Goal: Task Accomplishment & Management: Complete application form

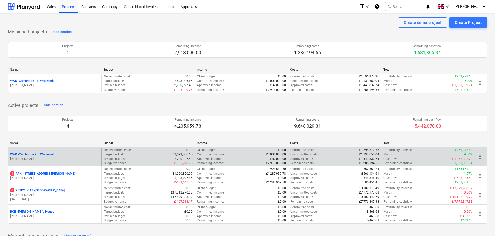
click at [45, 153] on p "WAD - Cambridge Rd, Wadesmill" at bounding box center [32, 154] width 44 height 4
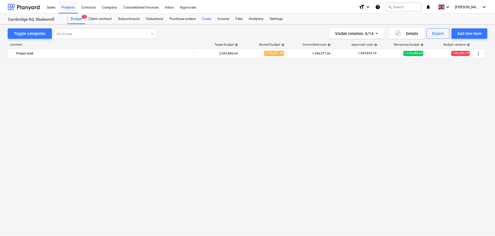
scroll to position [652, 0]
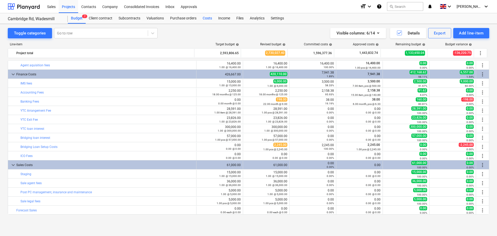
click at [206, 17] on div "Costs" at bounding box center [208, 18] width 16 height 10
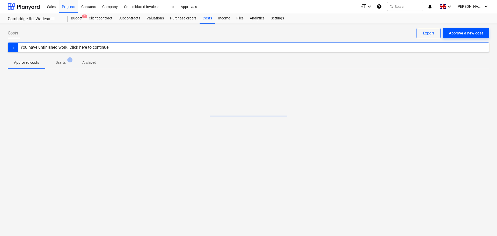
click at [472, 36] on div "Approve a new cost" at bounding box center [466, 33] width 34 height 7
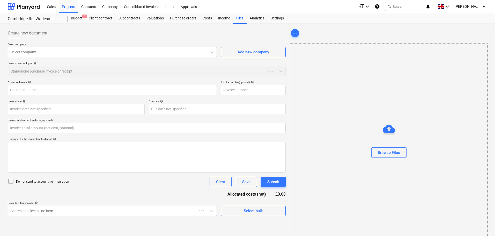
type input "0.00"
type input "SalesInvoice_IN0209304.pdf"
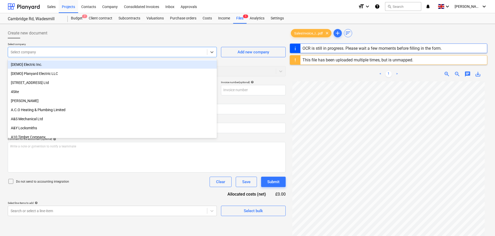
click at [73, 53] on div at bounding box center [108, 51] width 194 height 5
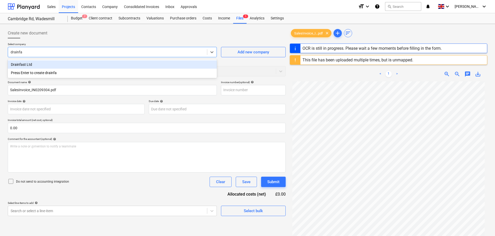
type input "drainfas"
click at [67, 64] on div "Drainfast Ltd" at bounding box center [112, 64] width 209 height 8
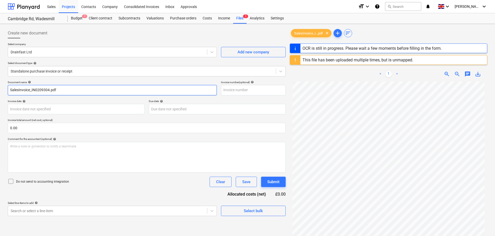
type input "IN0209304"
type input "[DATE]"
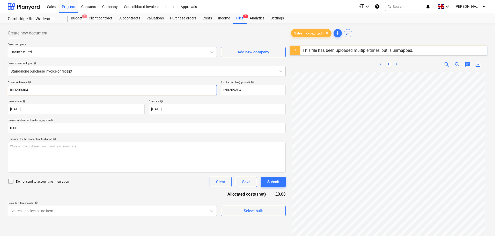
drag, startPoint x: 31, startPoint y: 90, endPoint x: 0, endPoint y: 89, distance: 31.4
click at [0, 89] on div "Create new document Select company Drainfast Ltd Add new company Select documen…" at bounding box center [247, 160] width 495 height 273
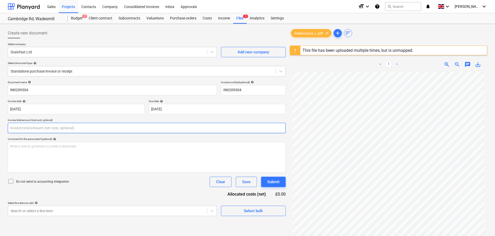
click at [23, 128] on input "text" at bounding box center [147, 128] width 278 height 10
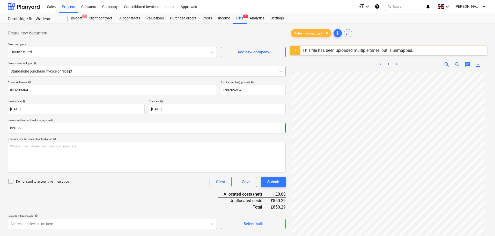
type input "850.29"
click at [60, 74] on div at bounding box center [142, 71] width 263 height 5
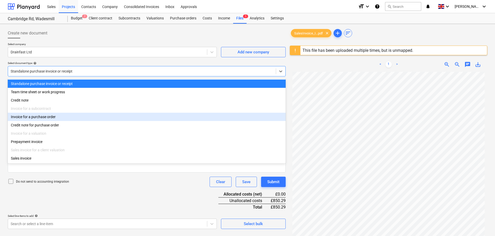
click at [45, 116] on div "Invoice for a purchase order" at bounding box center [147, 117] width 278 height 8
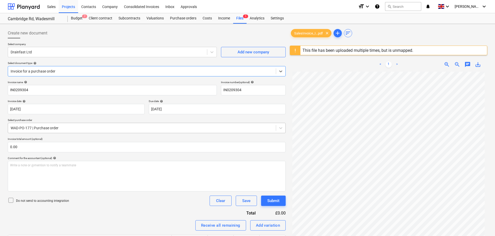
click at [40, 126] on div at bounding box center [142, 127] width 263 height 5
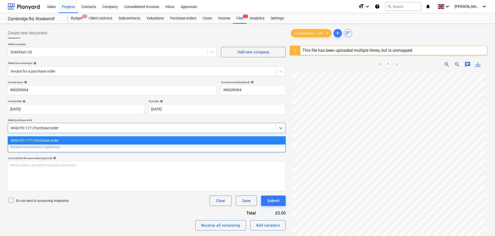
click at [37, 148] on input "text" at bounding box center [147, 147] width 278 height 10
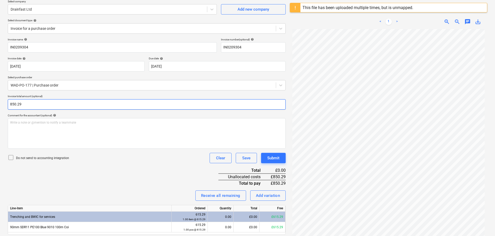
scroll to position [61, 0]
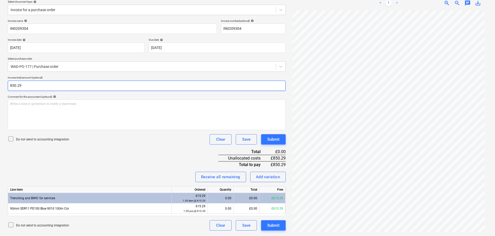
type input "850.29"
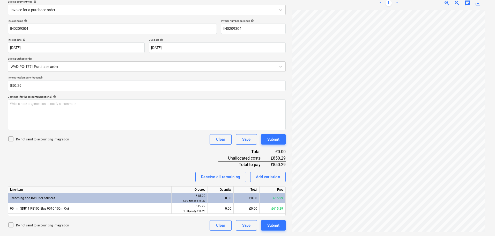
click at [137, 155] on div "Invoice name help IN0209304 Invoice number (optional) help IN0209304 Invoice da…" at bounding box center [147, 124] width 278 height 211
click at [267, 178] on div "Add variation" at bounding box center [268, 177] width 24 height 7
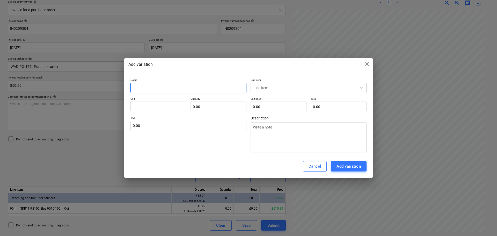
click at [180, 85] on input "text" at bounding box center [189, 88] width 116 height 10
type input "c"
type textarea "x"
type input "ca"
type textarea "x"
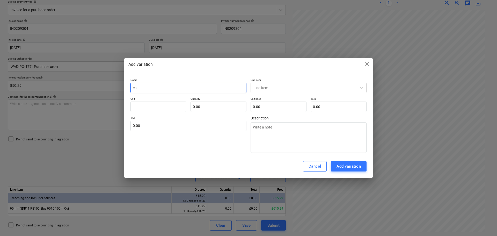
type input "car"
type textarea "x"
type input "[PERSON_NAME]"
type textarea "x"
type input "[PERSON_NAME]"
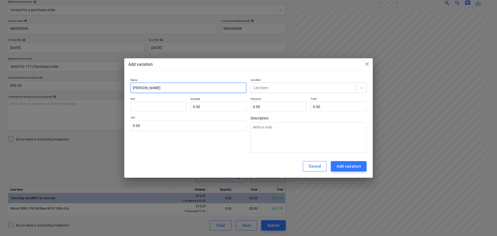
type textarea "x"
type input "carria"
type textarea "x"
type input "carriag"
type textarea "x"
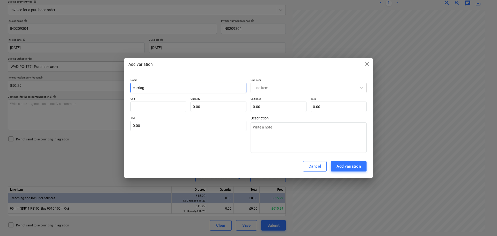
type input "carriage"
type textarea "x"
type input "carriage"
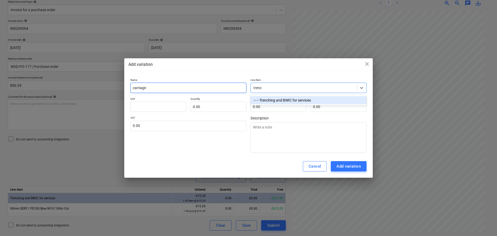
type input "trench"
type textarea "x"
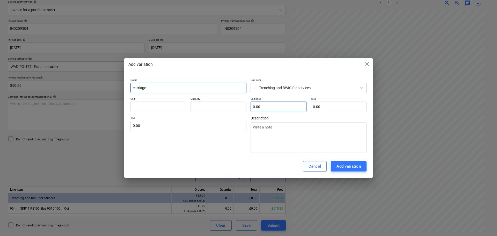
type input "0.00"
type input "pcs"
type input "2"
type textarea "x"
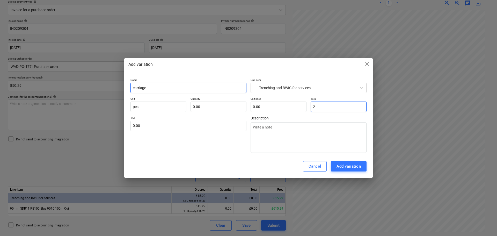
type input "1.00"
type input "2.00"
type input "23"
type textarea "x"
type input "23.00"
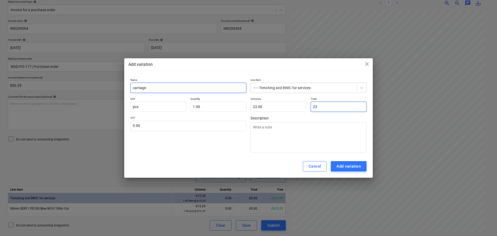
type input "235"
type textarea "x"
type input "235.00"
click at [353, 166] on div "Add variation" at bounding box center [349, 166] width 24 height 7
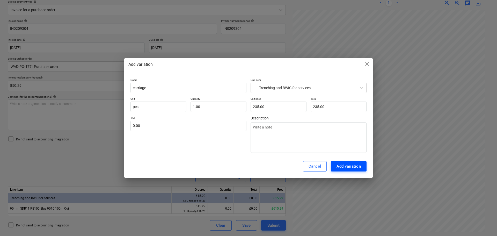
type textarea "x"
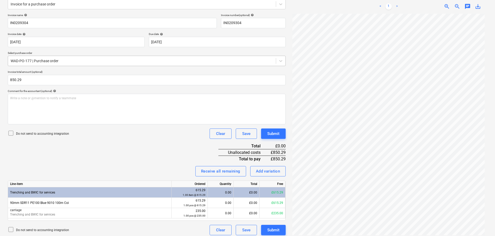
scroll to position [70, 0]
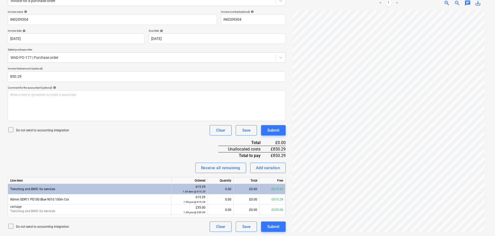
click at [103, 141] on div "Invoice name help IN0209304 Invoice number (optional) help IN0209304 Invoice da…" at bounding box center [147, 121] width 278 height 222
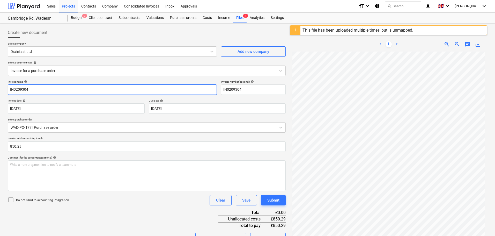
scroll to position [0, 0]
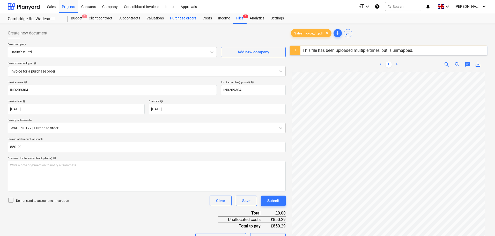
click at [185, 20] on div "Purchase orders" at bounding box center [183, 18] width 33 height 10
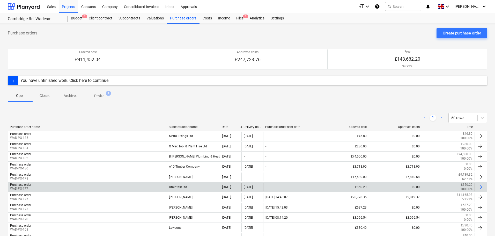
click at [40, 190] on div "Purchase order WAD-PO-177" at bounding box center [87, 187] width 159 height 9
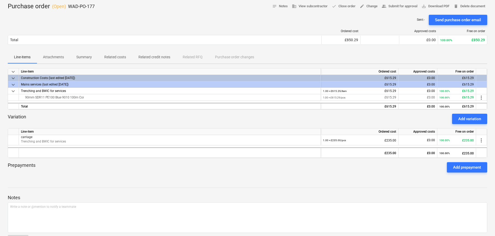
scroll to position [43, 0]
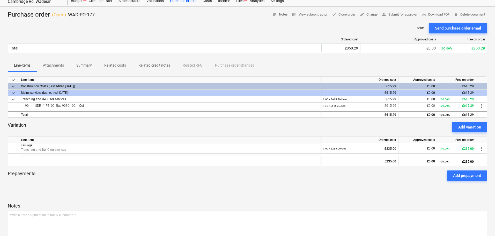
click at [53, 65] on p "Attachments" at bounding box center [53, 65] width 21 height 5
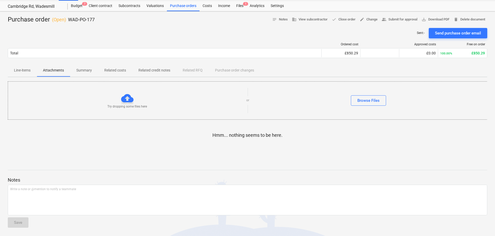
scroll to position [12, 0]
click at [87, 69] on p "Summary" at bounding box center [84, 70] width 16 height 5
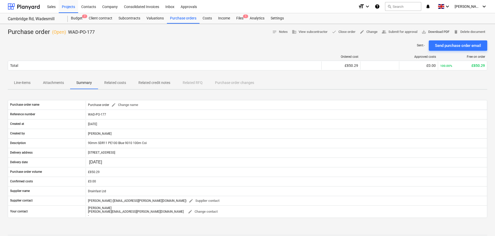
click at [434, 30] on span "save_alt Download PDF" at bounding box center [436, 32] width 28 height 6
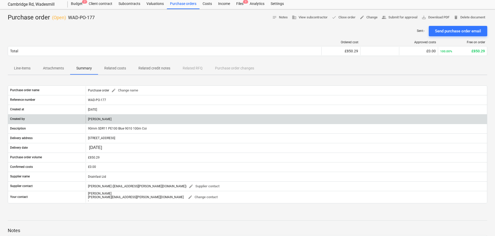
scroll to position [13, 0]
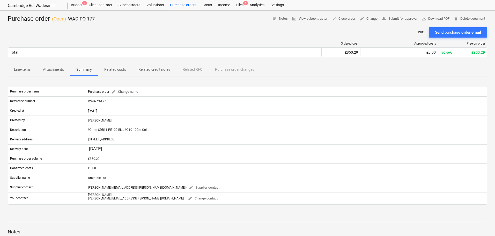
click at [30, 69] on p "Line-items" at bounding box center [22, 69] width 17 height 5
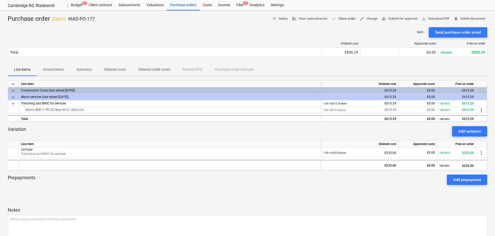
click at [343, 19] on span "done Close order" at bounding box center [344, 19] width 24 height 6
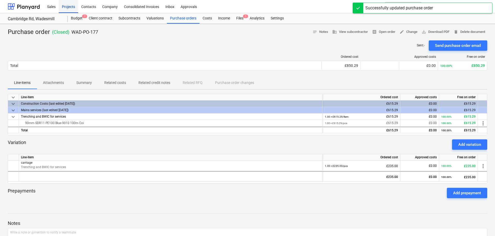
click at [68, 7] on div "Projects" at bounding box center [68, 6] width 19 height 13
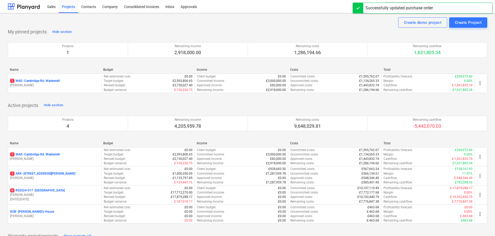
click at [37, 173] on p "1 ARK - 2 Galley [PERSON_NAME]" at bounding box center [42, 173] width 65 height 4
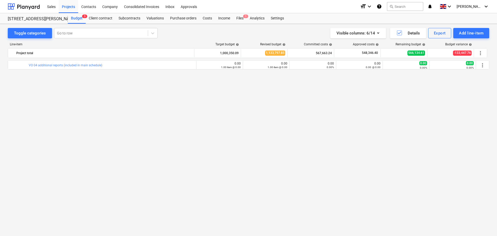
scroll to position [189, 0]
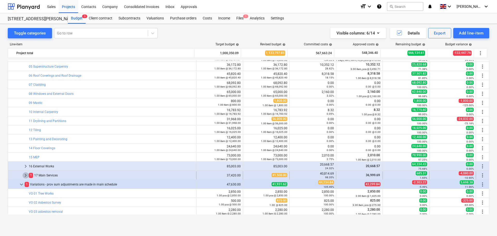
click at [25, 176] on span "keyboard_arrow_right" at bounding box center [26, 175] width 6 height 6
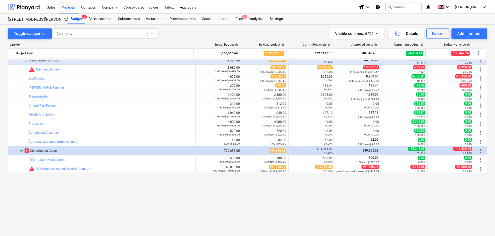
scroll to position [0, 0]
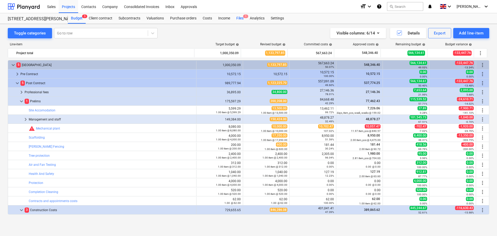
click at [242, 17] on div "Files 1" at bounding box center [239, 18] width 13 height 10
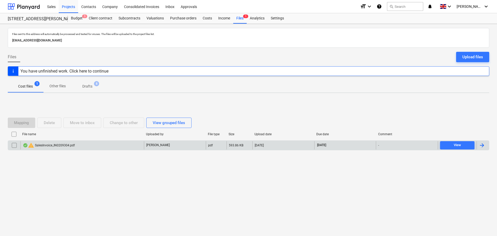
click at [13, 145] on input "checkbox" at bounding box center [14, 145] width 8 height 8
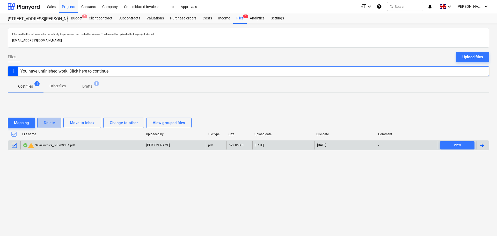
click at [50, 125] on div "Delete" at bounding box center [49, 122] width 11 height 7
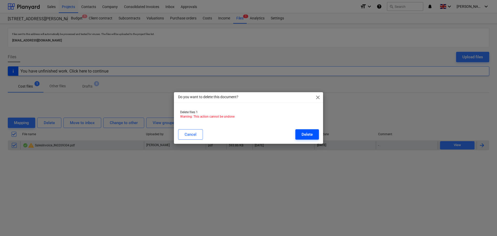
click at [309, 133] on div "Delete" at bounding box center [307, 134] width 11 height 7
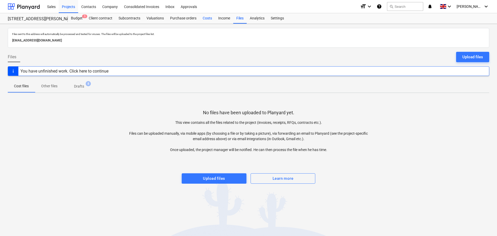
click at [206, 19] on div "Costs" at bounding box center [208, 18] width 16 height 10
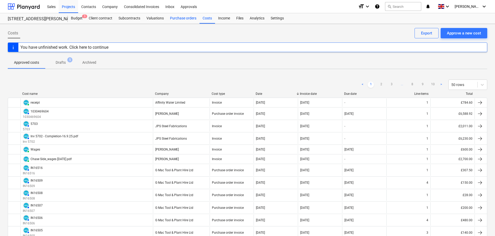
click at [176, 19] on div "Purchase orders" at bounding box center [183, 18] width 33 height 10
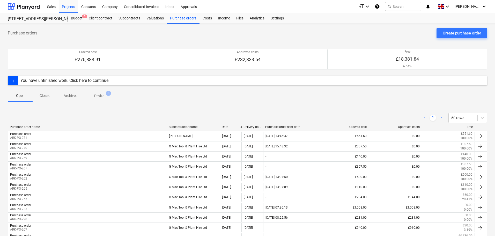
click at [184, 125] on div "Subcontractor name" at bounding box center [193, 127] width 49 height 4
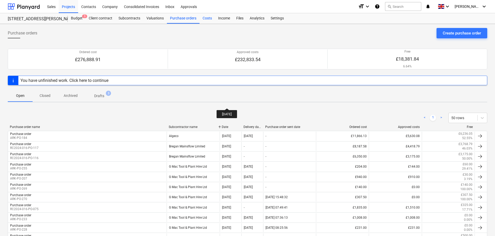
click at [209, 19] on div "Costs" at bounding box center [208, 18] width 16 height 10
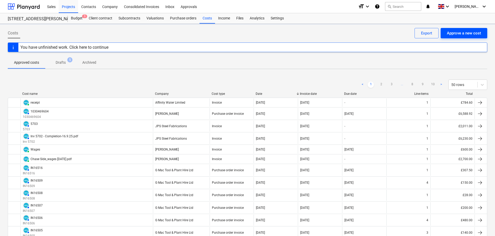
click at [468, 32] on div "Approve a new cost" at bounding box center [464, 33] width 34 height 7
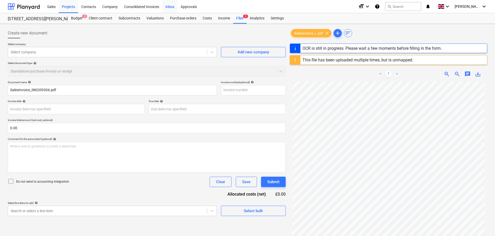
type input "IN0209304"
type input "[DATE]"
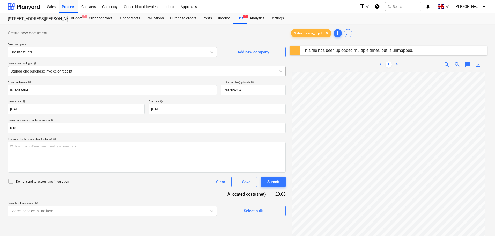
click at [49, 72] on div at bounding box center [142, 71] width 263 height 5
click at [53, 71] on div at bounding box center [142, 71] width 263 height 5
click at [89, 129] on input "text" at bounding box center [147, 128] width 278 height 10
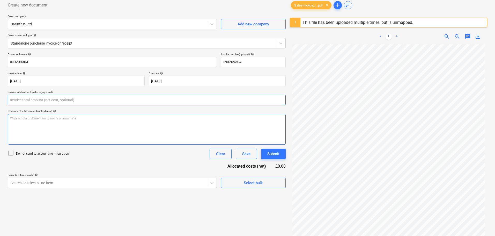
scroll to position [61, 0]
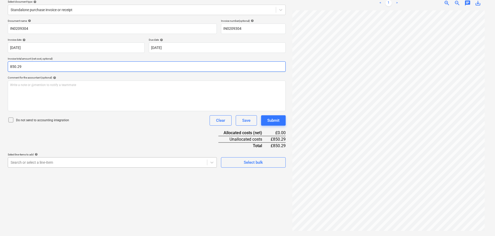
type input "850.29"
click at [84, 164] on body "Sales Projects Contacts Company Consolidated Invoices Inbox Approvals format_si…" at bounding box center [247, 57] width 495 height 236
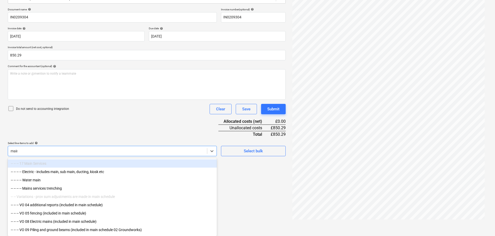
type input "mains"
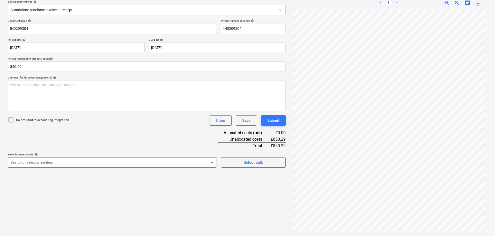
drag, startPoint x: 16, startPoint y: 162, endPoint x: 2, endPoint y: 162, distance: 14.2
click at [2, 162] on div "Create new document Select company Drainfast Ltd Add new company Select documen…" at bounding box center [247, 98] width 495 height 273
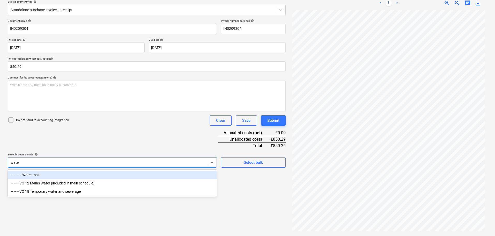
type input "water"
click at [71, 177] on div "-- -- -- -- Water main" at bounding box center [112, 175] width 209 height 8
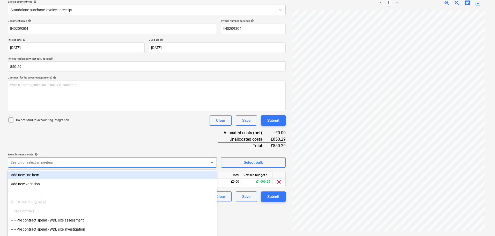
click at [134, 140] on div "Document name help IN0209304 Invoice number (optional) help IN0209304 Invoice d…" at bounding box center [147, 110] width 278 height 183
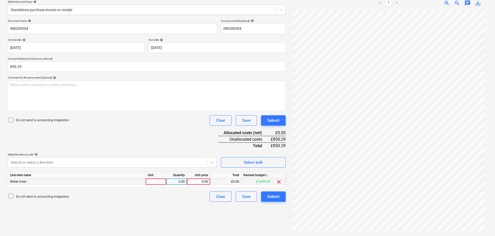
click at [197, 181] on div "0.00" at bounding box center [198, 181] width 19 height 6
type input "850.29"
click at [168, 130] on div "Document name help IN0209304 Invoice number (optional) help IN0209304 Invoice d…" at bounding box center [147, 110] width 278 height 183
click at [275, 121] on div "Submit" at bounding box center [274, 120] width 12 height 7
